Goal: Information Seeking & Learning: Learn about a topic

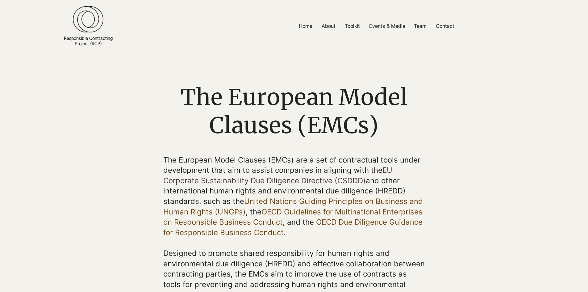
scroll to position [458, 0]
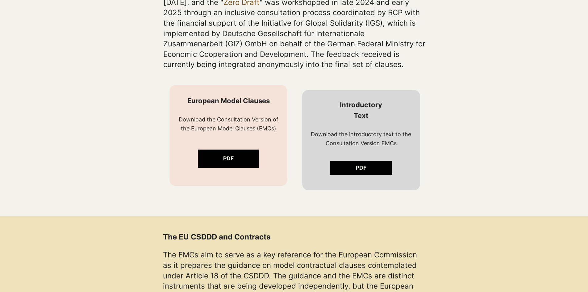
scroll to position [556, 0]
